Goal: Information Seeking & Learning: Learn about a topic

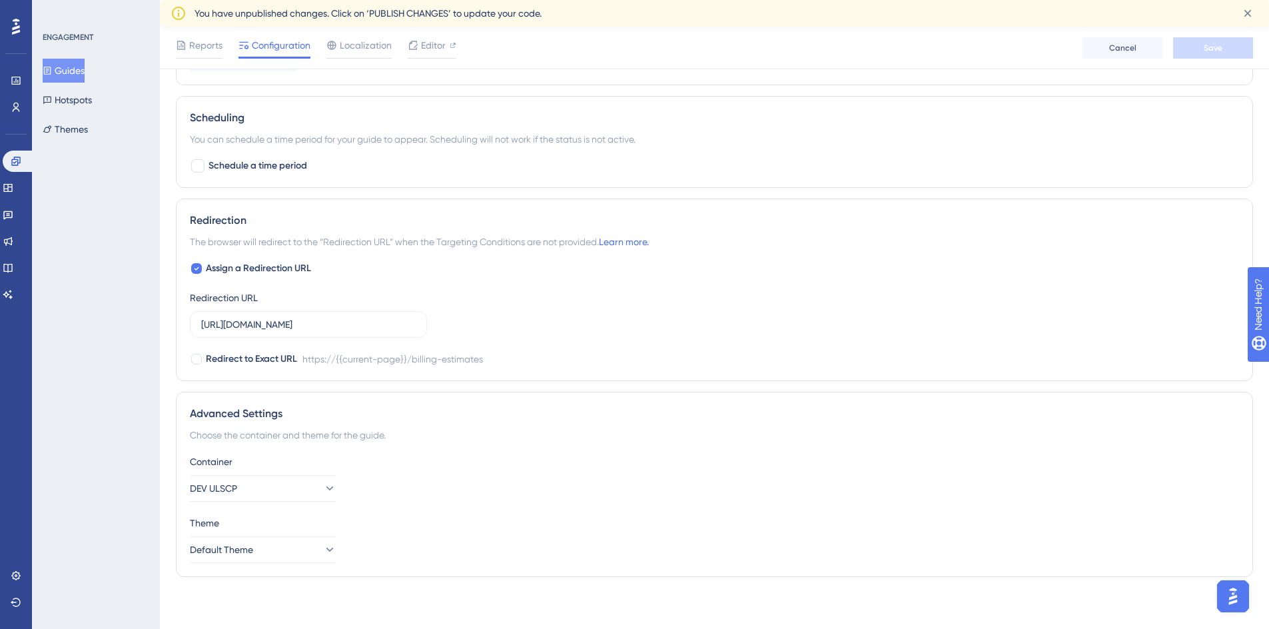
scroll to position [817, 0]
click at [329, 491] on button "DEV ULSCP" at bounding box center [263, 487] width 147 height 27
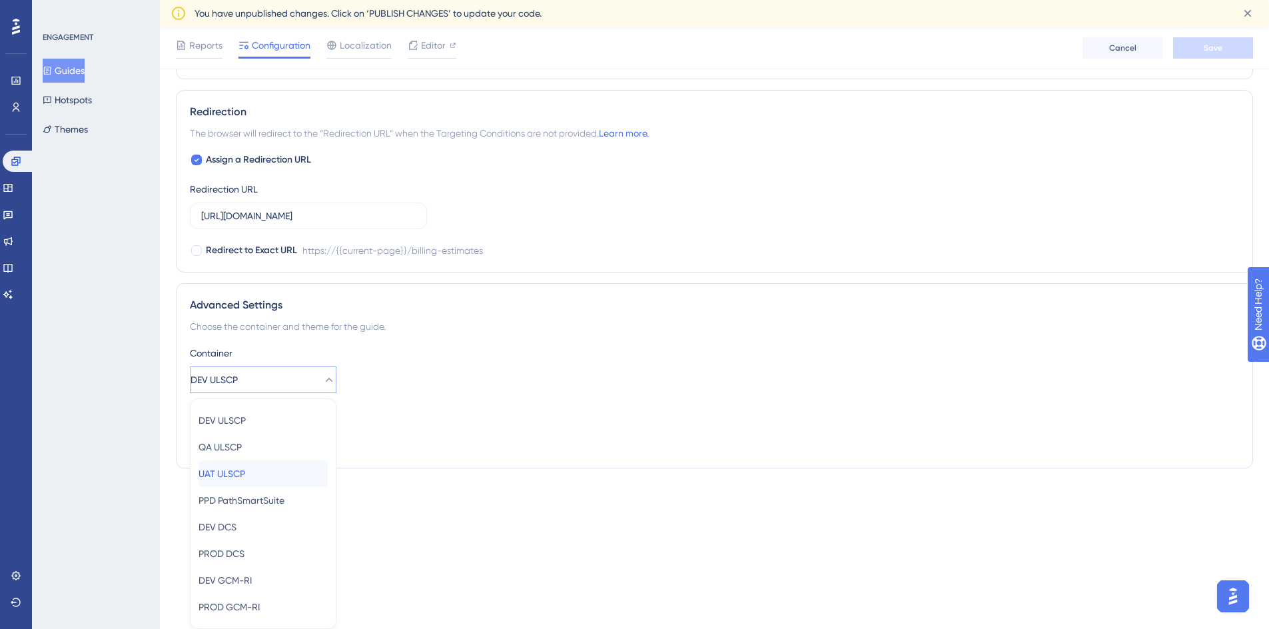
click at [298, 475] on div "UAT ULSCP UAT ULSCP" at bounding box center [263, 473] width 129 height 27
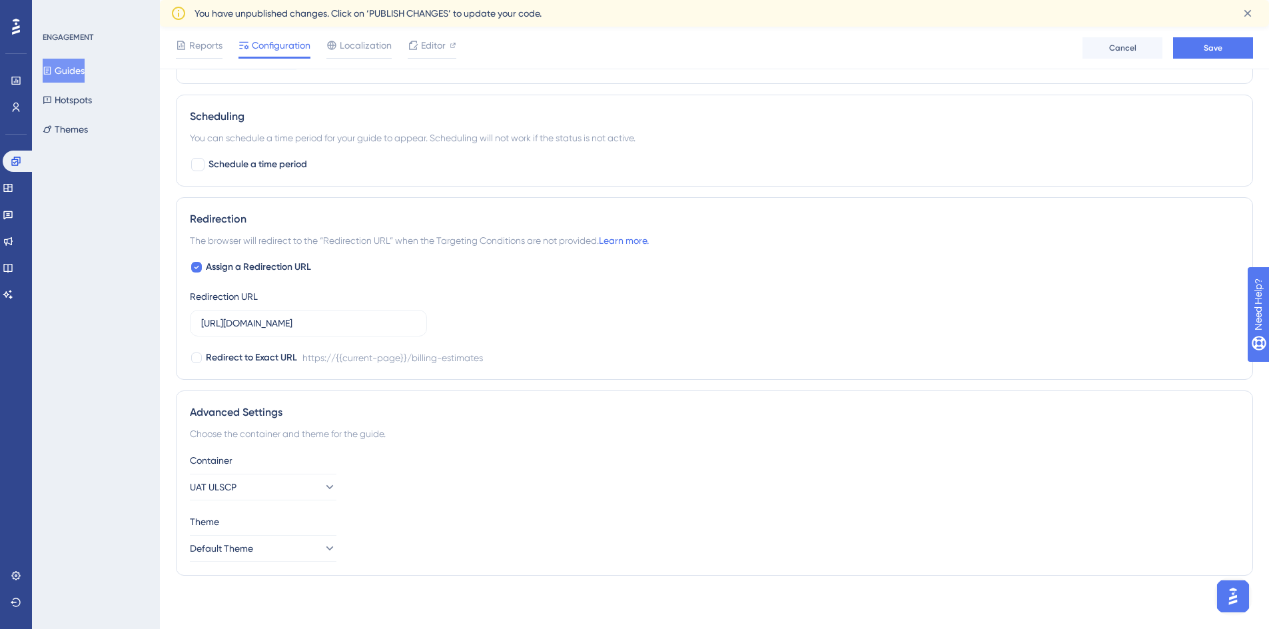
scroll to position [817, 0]
click at [1208, 45] on span "Save" at bounding box center [1213, 48] width 19 height 11
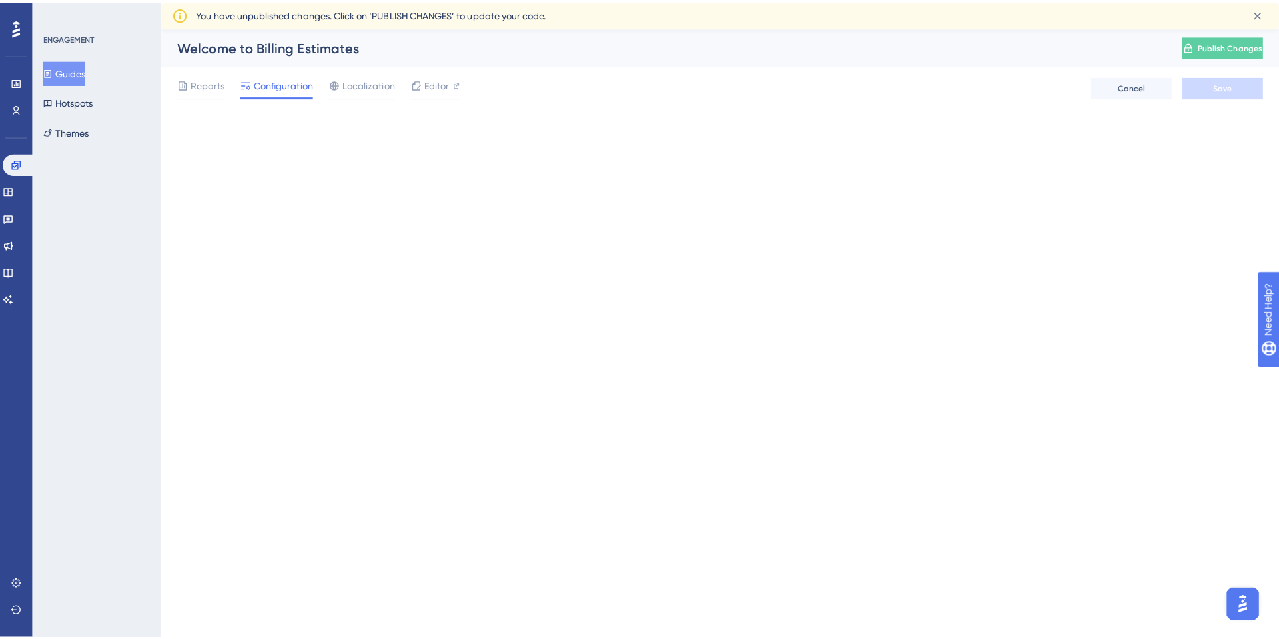
scroll to position [0, 0]
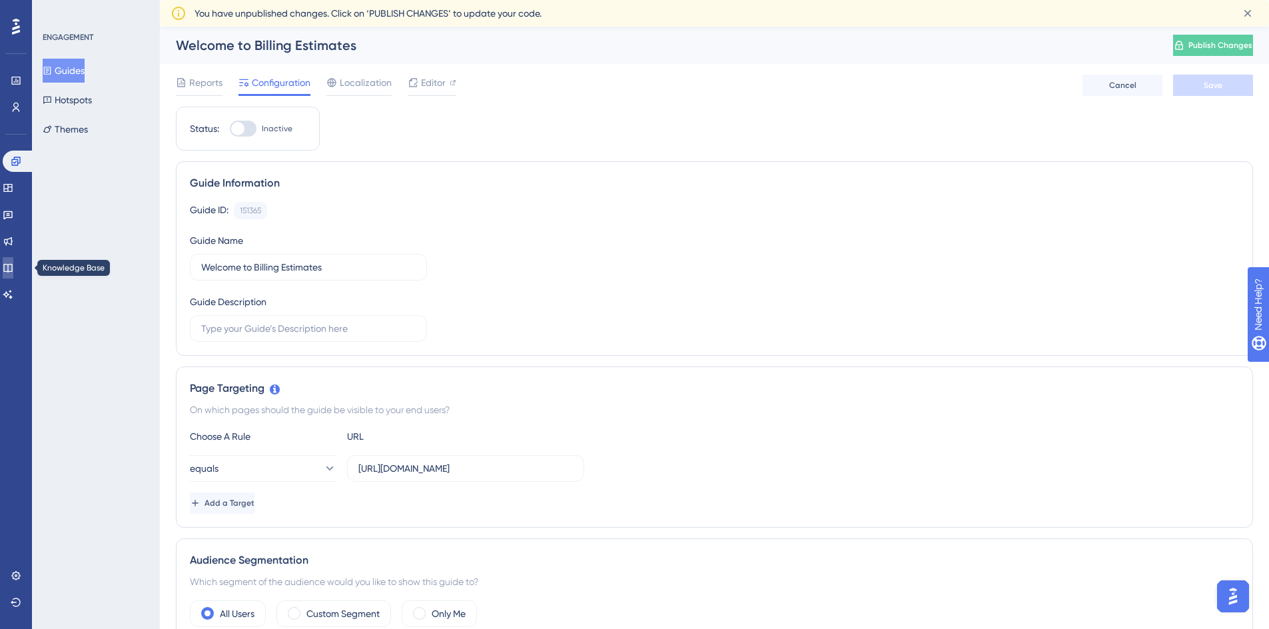
click at [13, 263] on link at bounding box center [8, 267] width 11 height 21
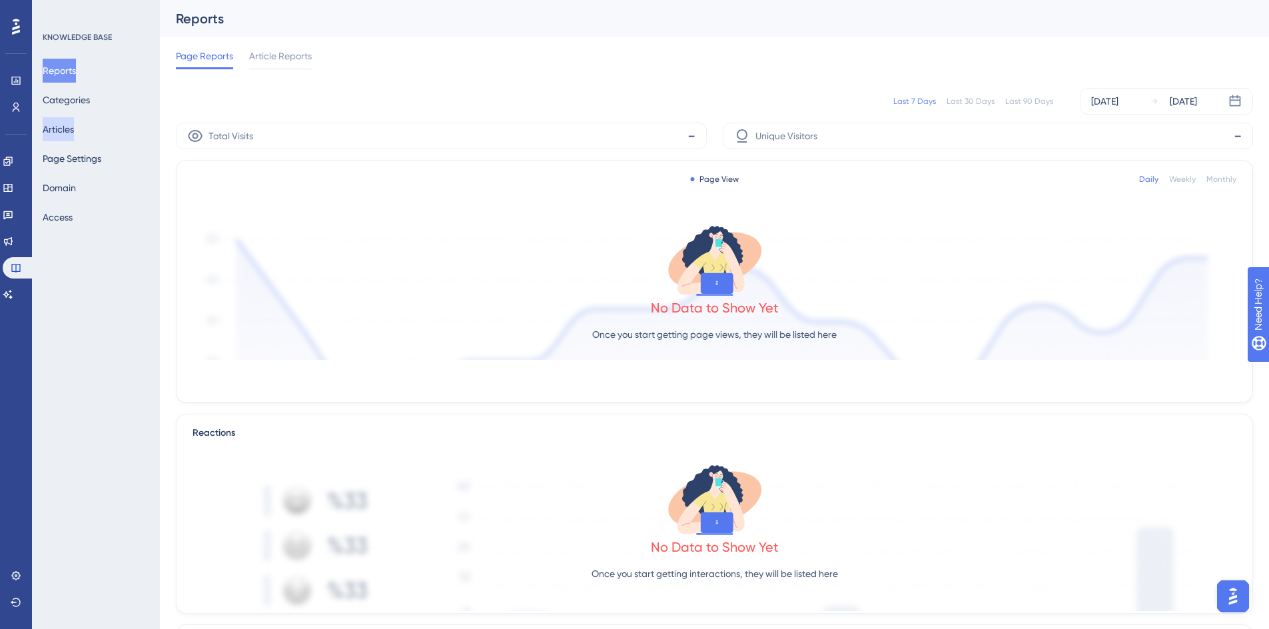
click at [74, 127] on button "Articles" at bounding box center [58, 129] width 31 height 24
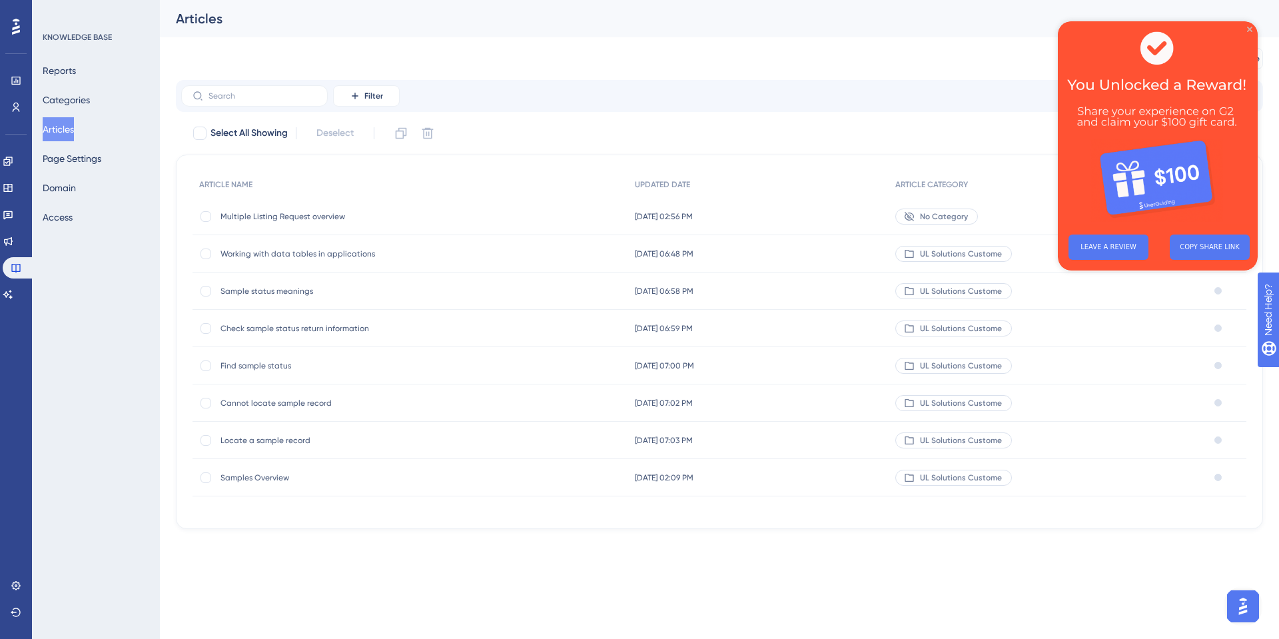
click at [1248, 28] on icon "Close Preview" at bounding box center [1250, 29] width 5 height 5
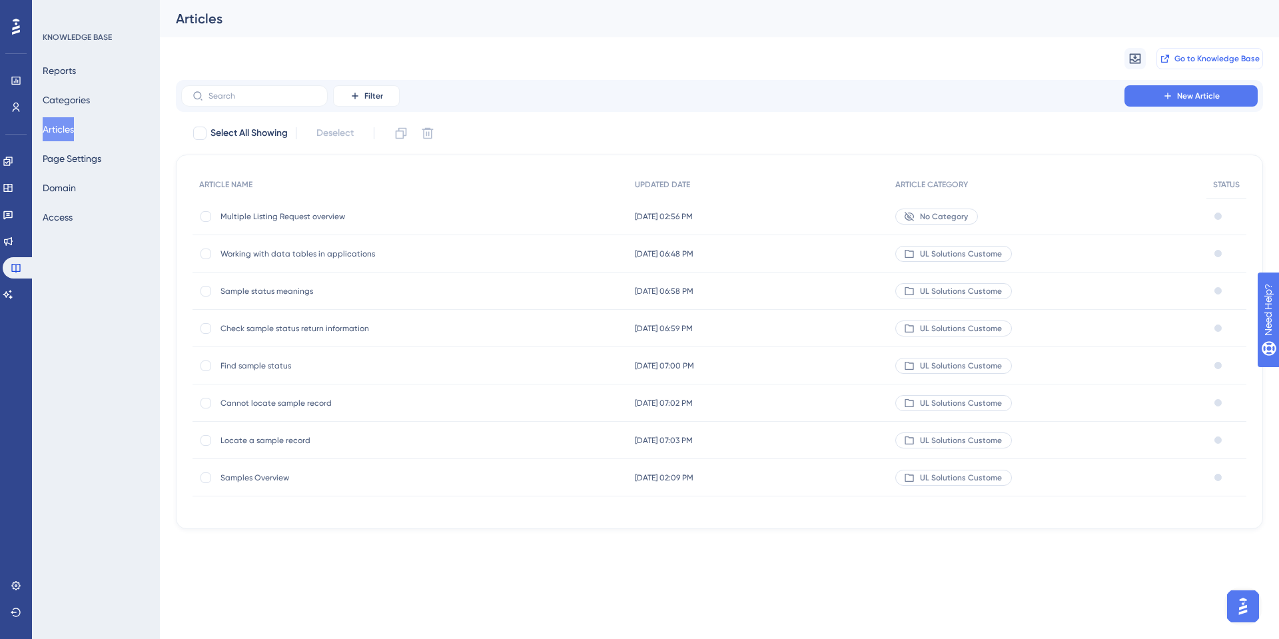
click at [1224, 60] on span "Go to Knowledge Base" at bounding box center [1217, 58] width 85 height 11
drag, startPoint x: 297, startPoint y: 291, endPoint x: 448, endPoint y: 333, distance: 157.6
click at [297, 291] on span "Sample status meanings" at bounding box center [327, 291] width 213 height 11
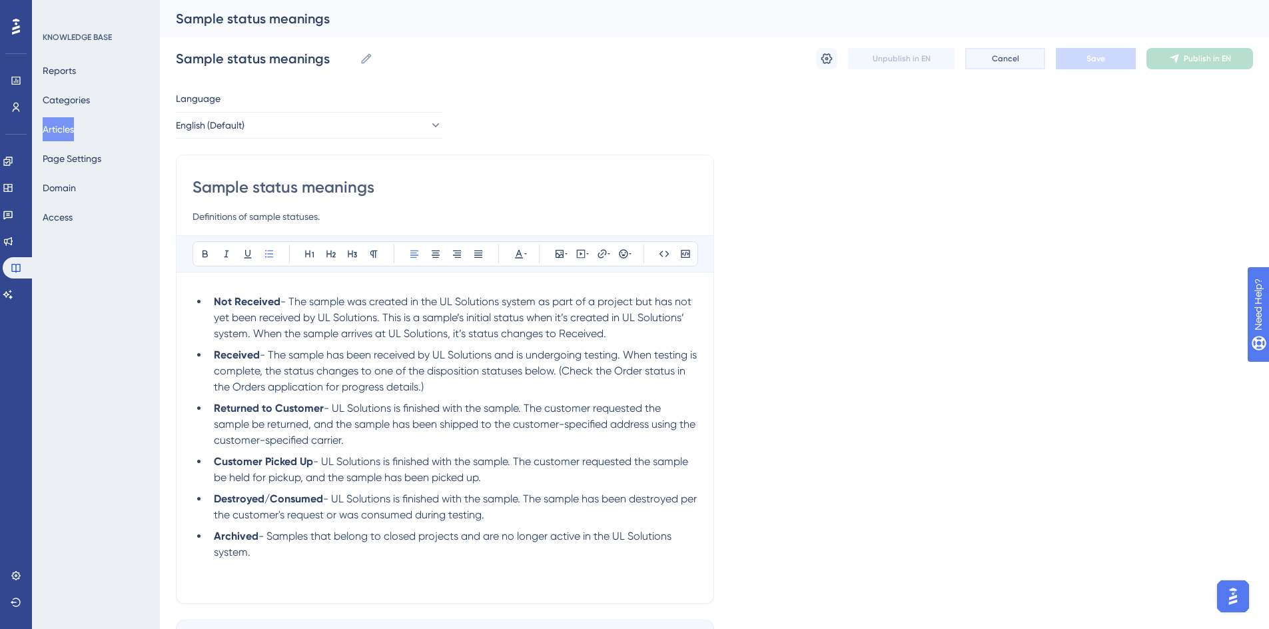
click at [1016, 58] on span "Cancel" at bounding box center [1005, 58] width 27 height 11
